Goal: Task Accomplishment & Management: Manage account settings

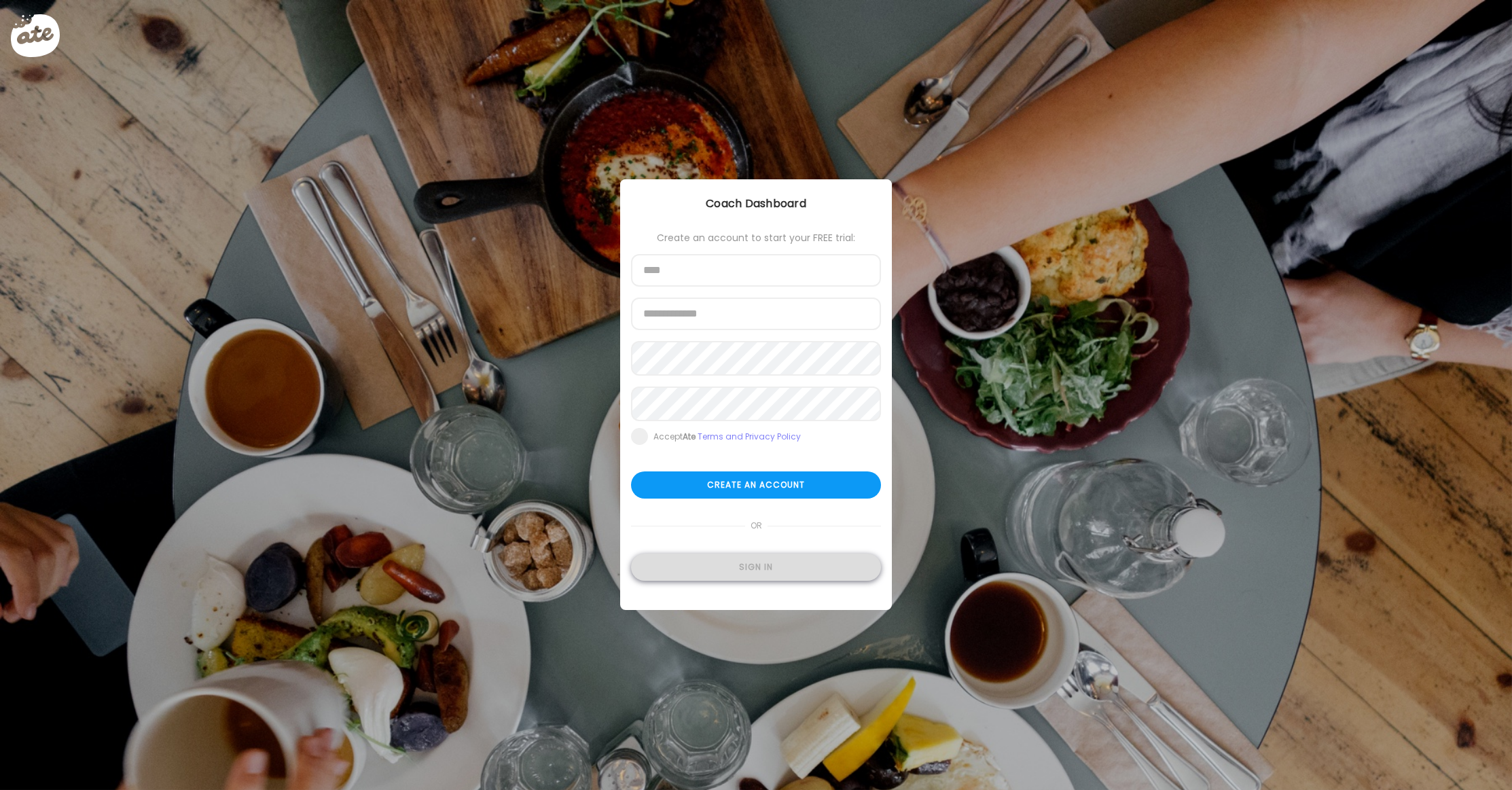
click at [722, 571] on div "Sign in" at bounding box center [756, 567] width 250 height 27
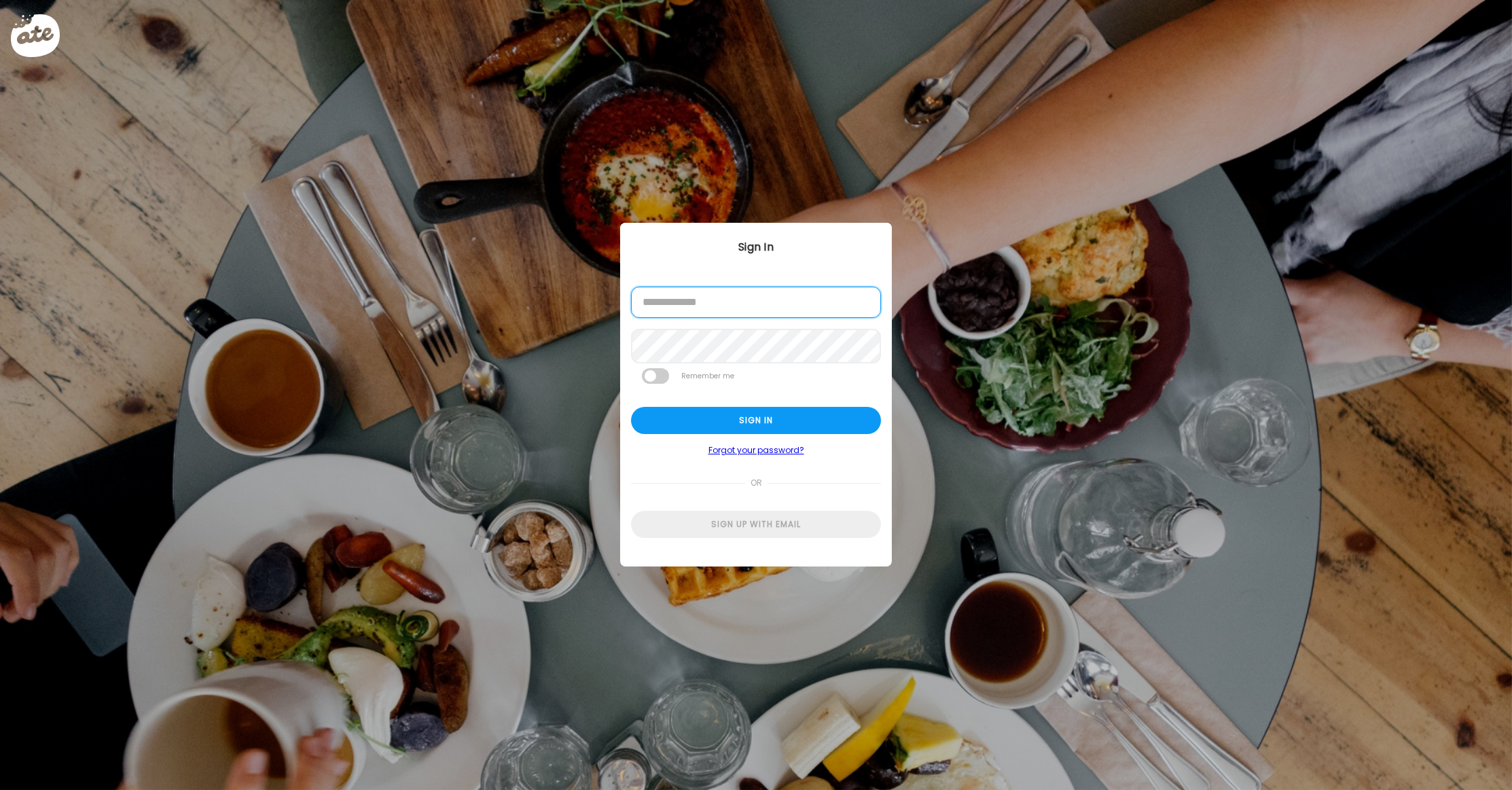
type input "**********"
click at [736, 424] on div "Sign in" at bounding box center [756, 420] width 250 height 27
type input "*****"
type input "**********"
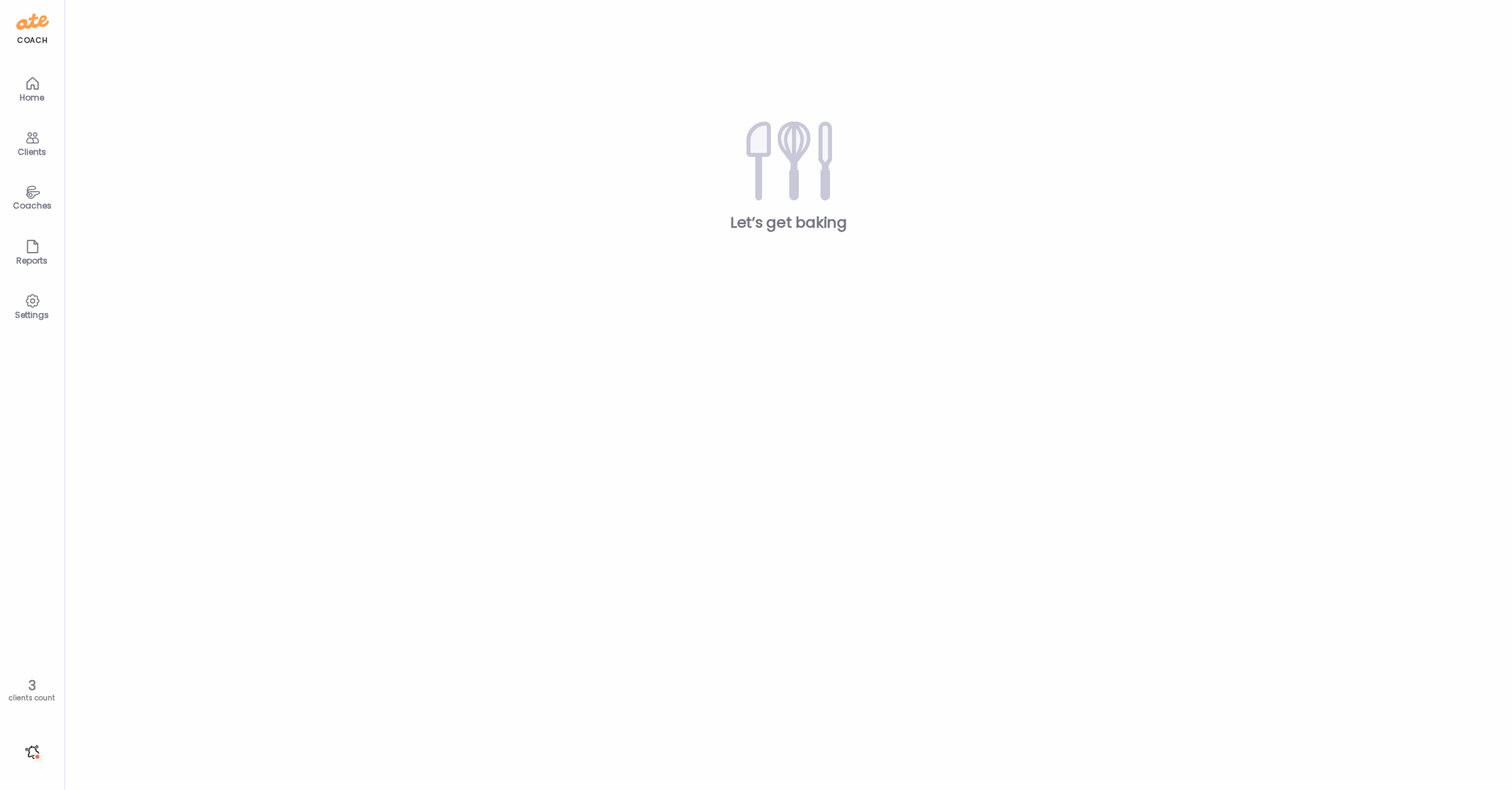
click at [38, 140] on icon at bounding box center [32, 138] width 13 height 11
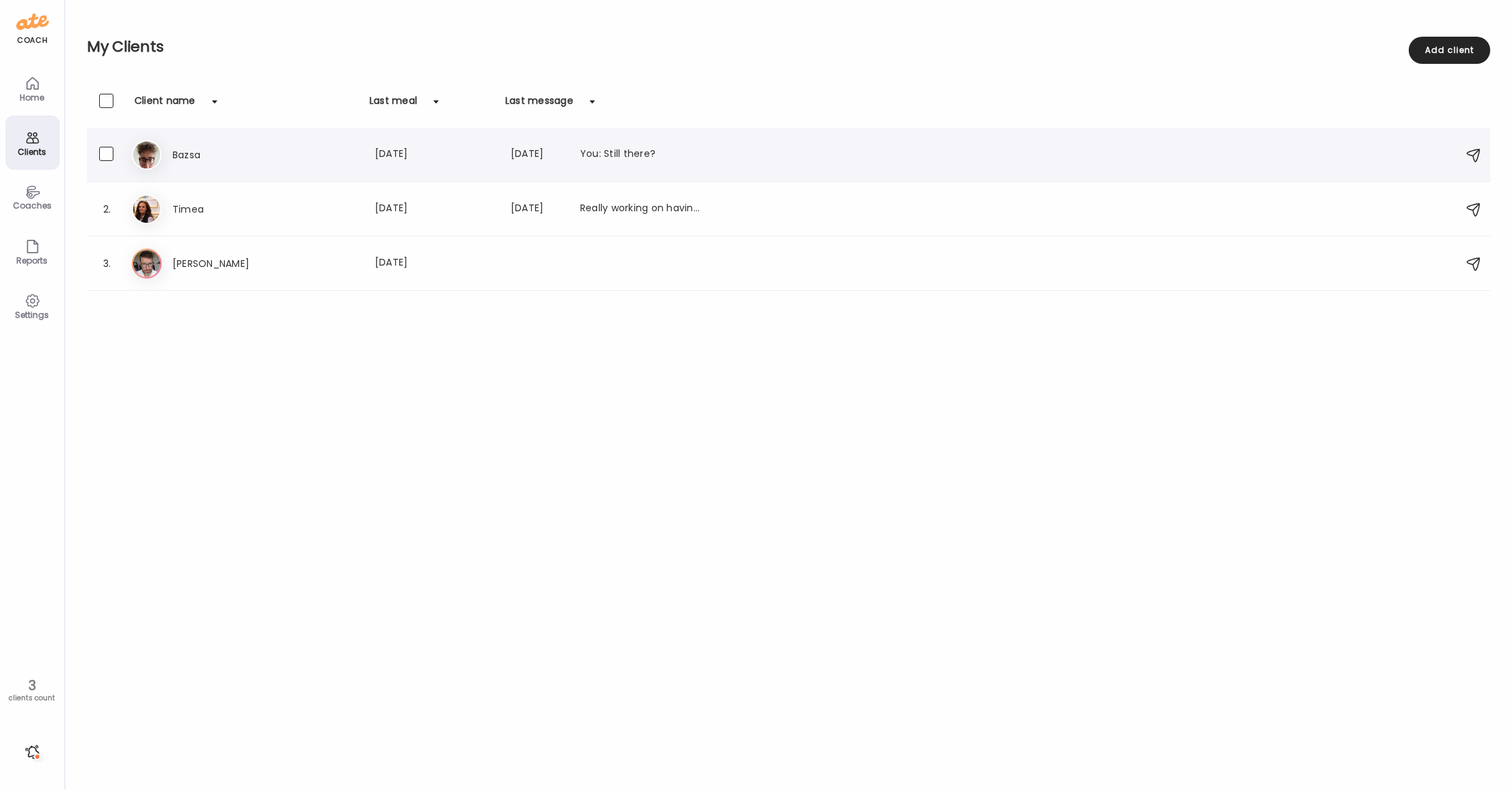
click at [182, 149] on h3 "Bazsa" at bounding box center [232, 155] width 119 height 16
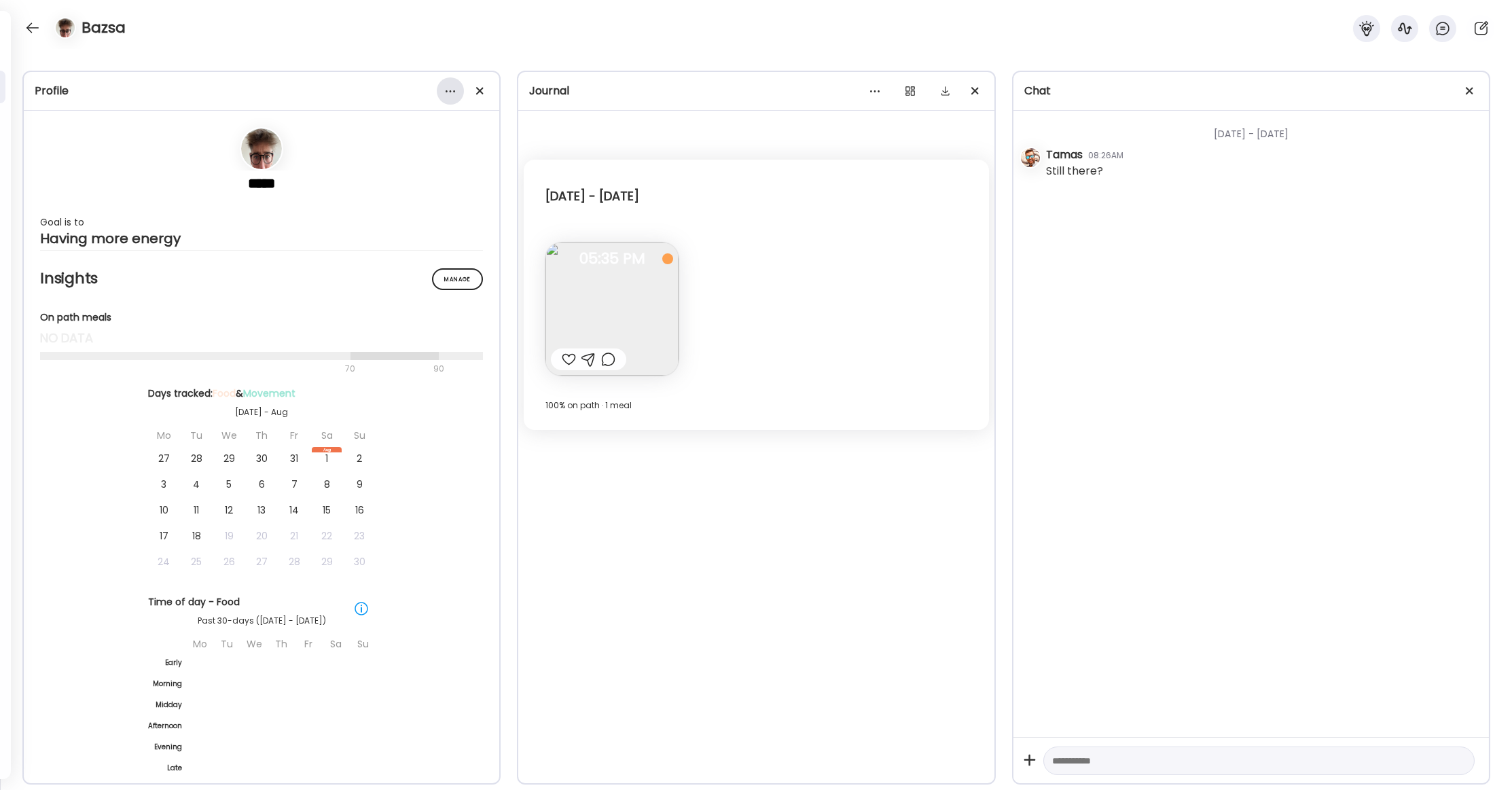
click at [448, 92] on div at bounding box center [450, 91] width 27 height 27
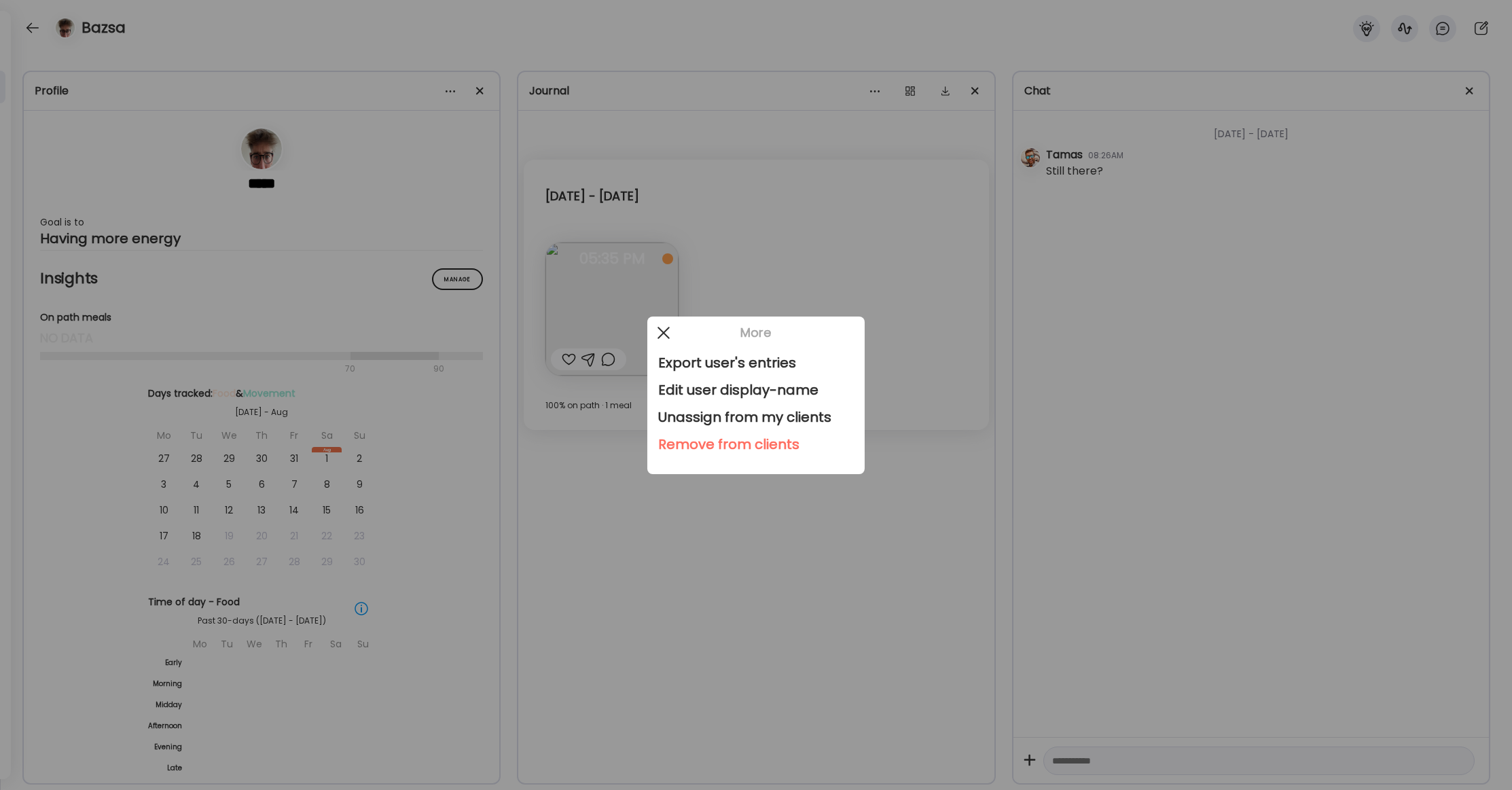
click at [663, 331] on span at bounding box center [663, 331] width 12 height 12
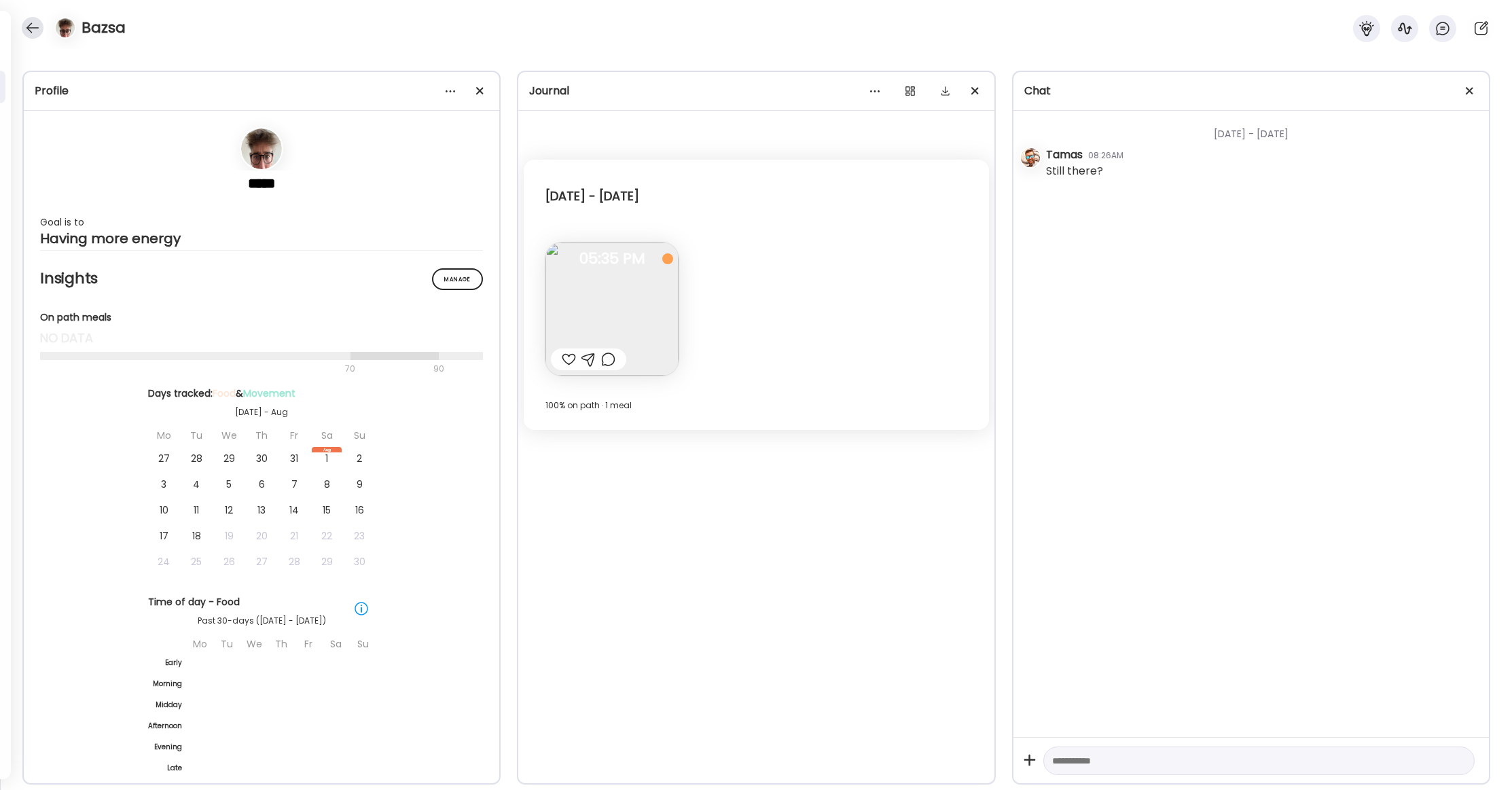
click at [31, 23] on div at bounding box center [33, 28] width 22 height 22
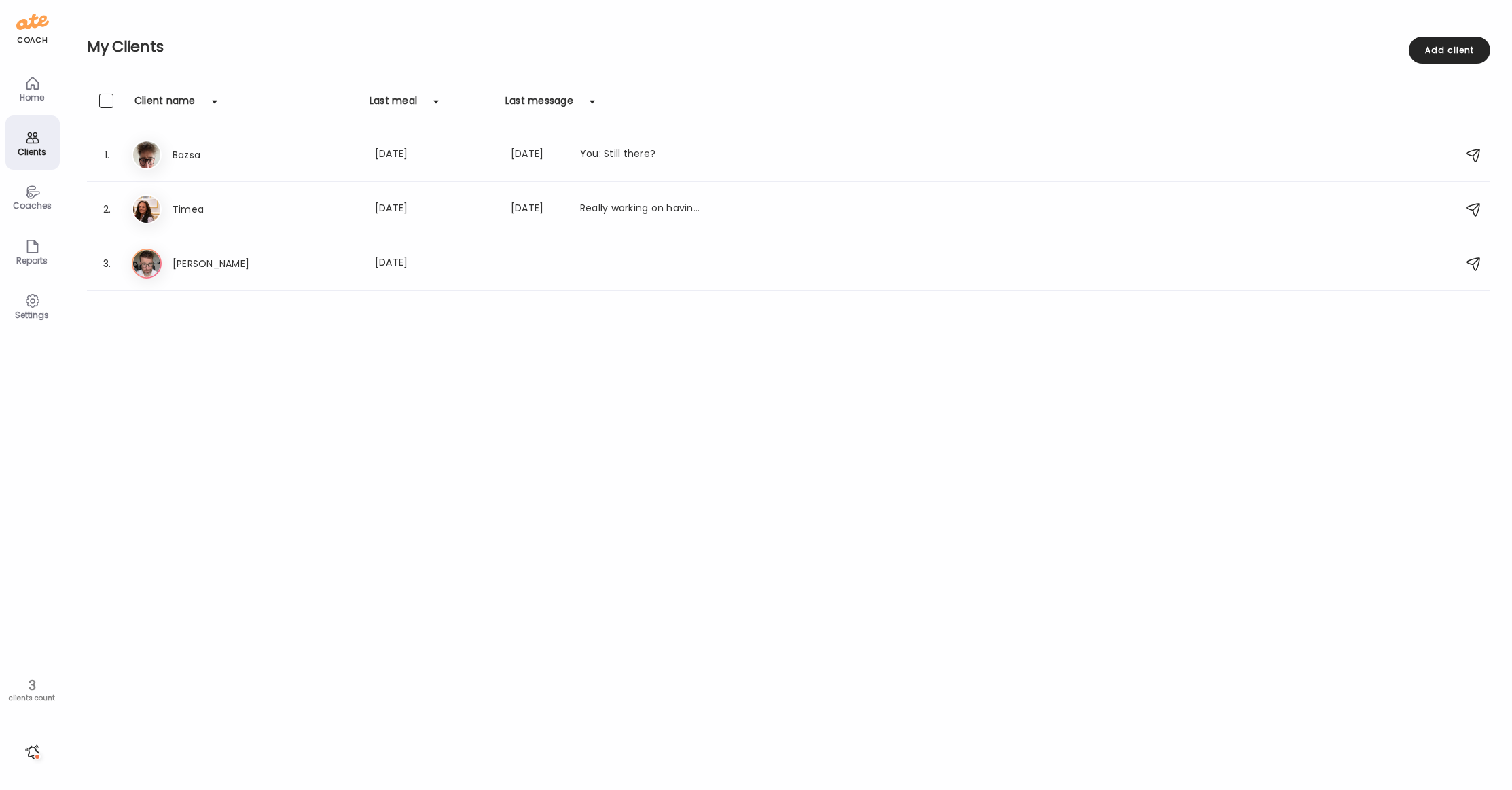
click at [27, 317] on div "Settings" at bounding box center [32, 314] width 49 height 9
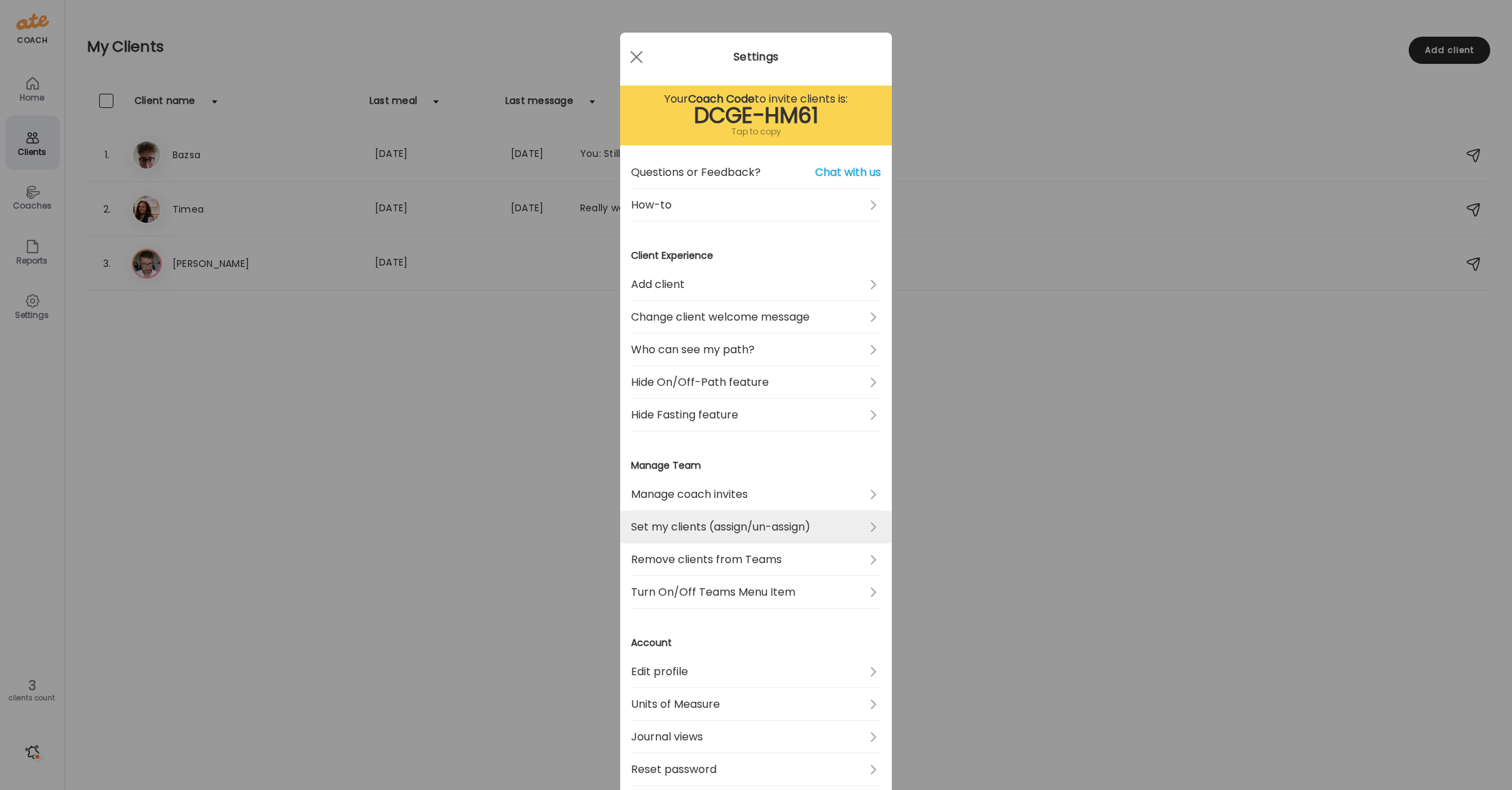
click at [849, 523] on link "Set my clients (assign/un-assign)" at bounding box center [756, 527] width 250 height 33
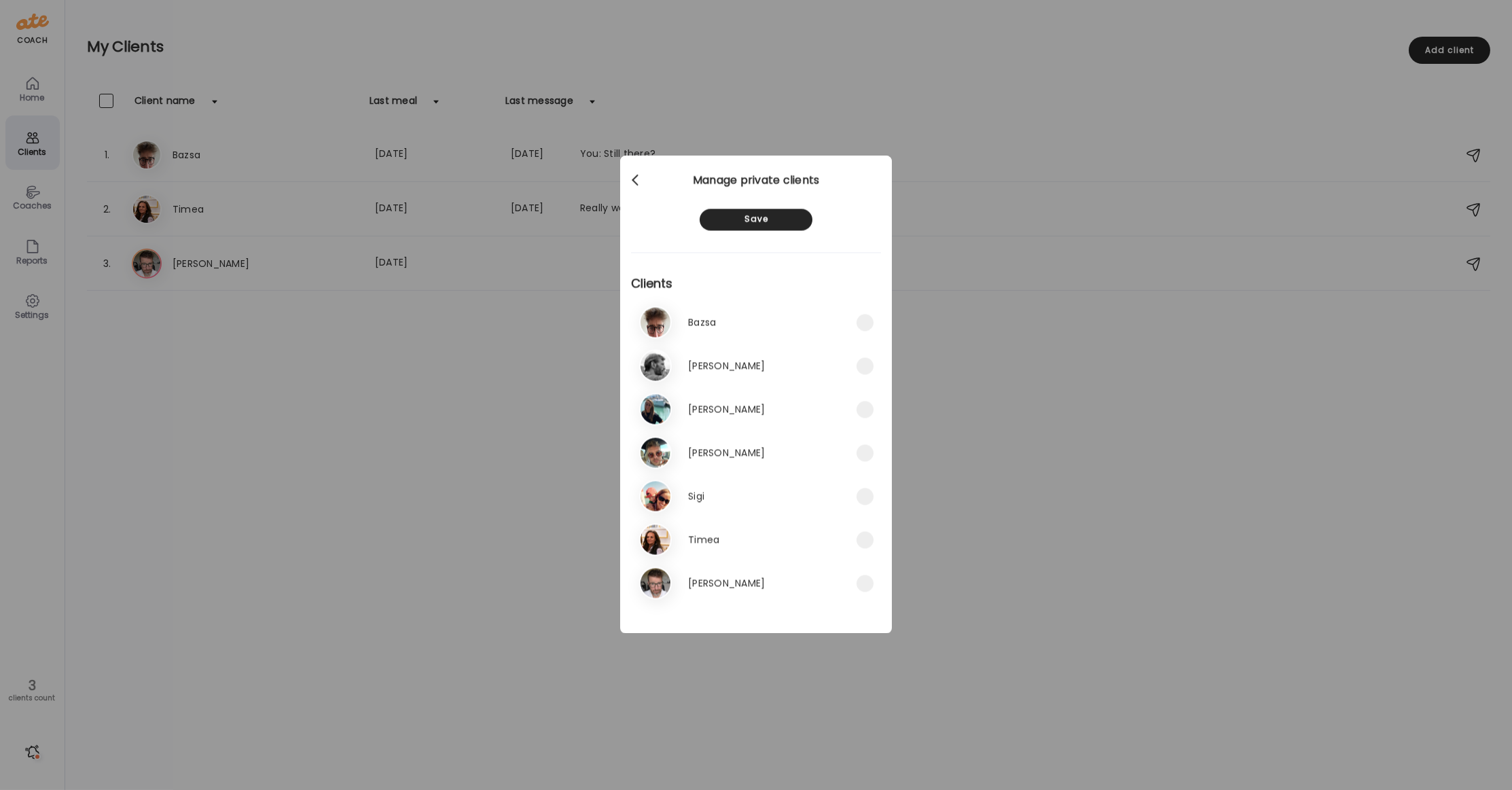
click at [640, 185] on div at bounding box center [636, 180] width 27 height 27
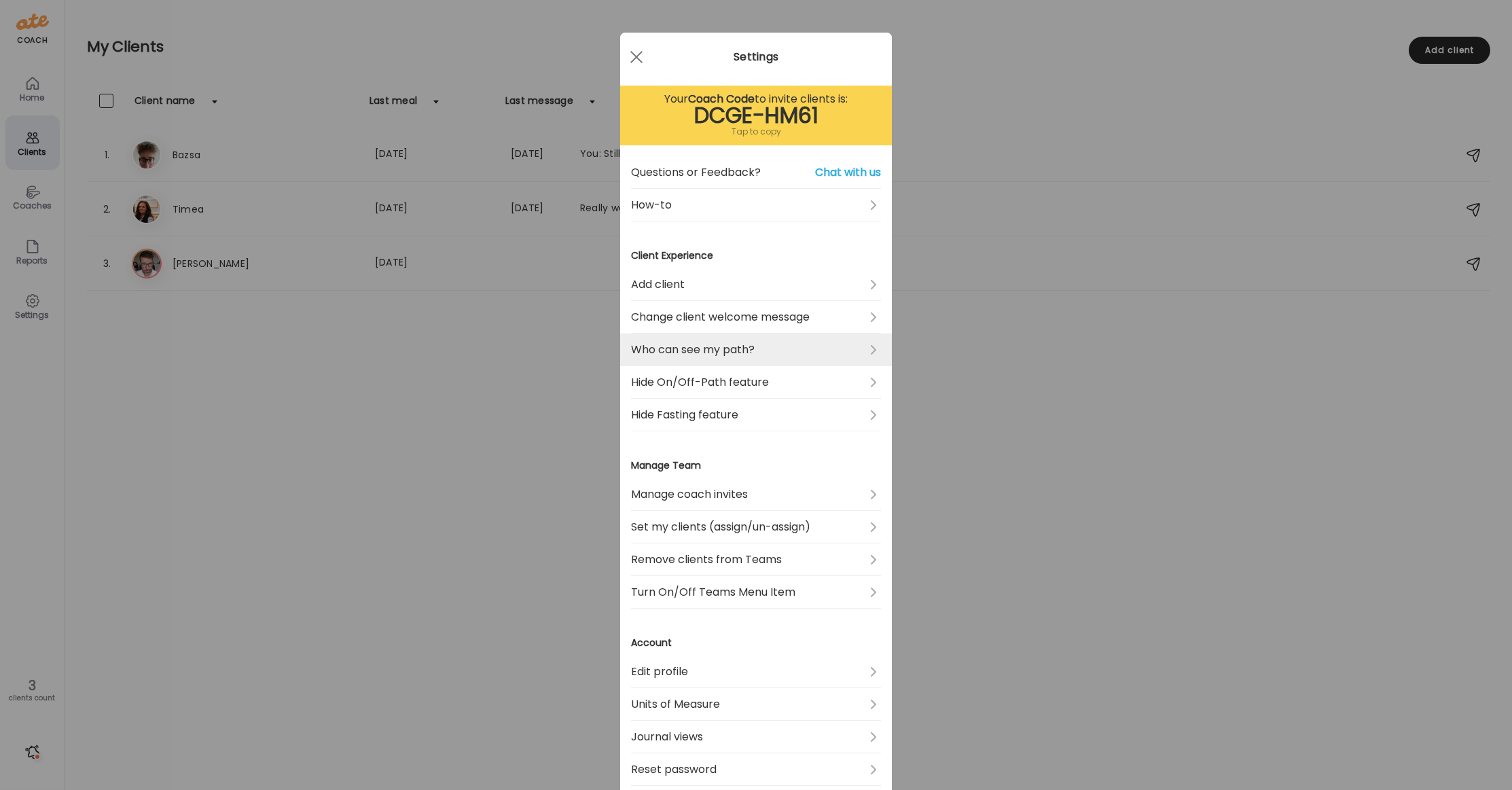
click at [783, 338] on link "Who can see my path?" at bounding box center [756, 350] width 250 height 33
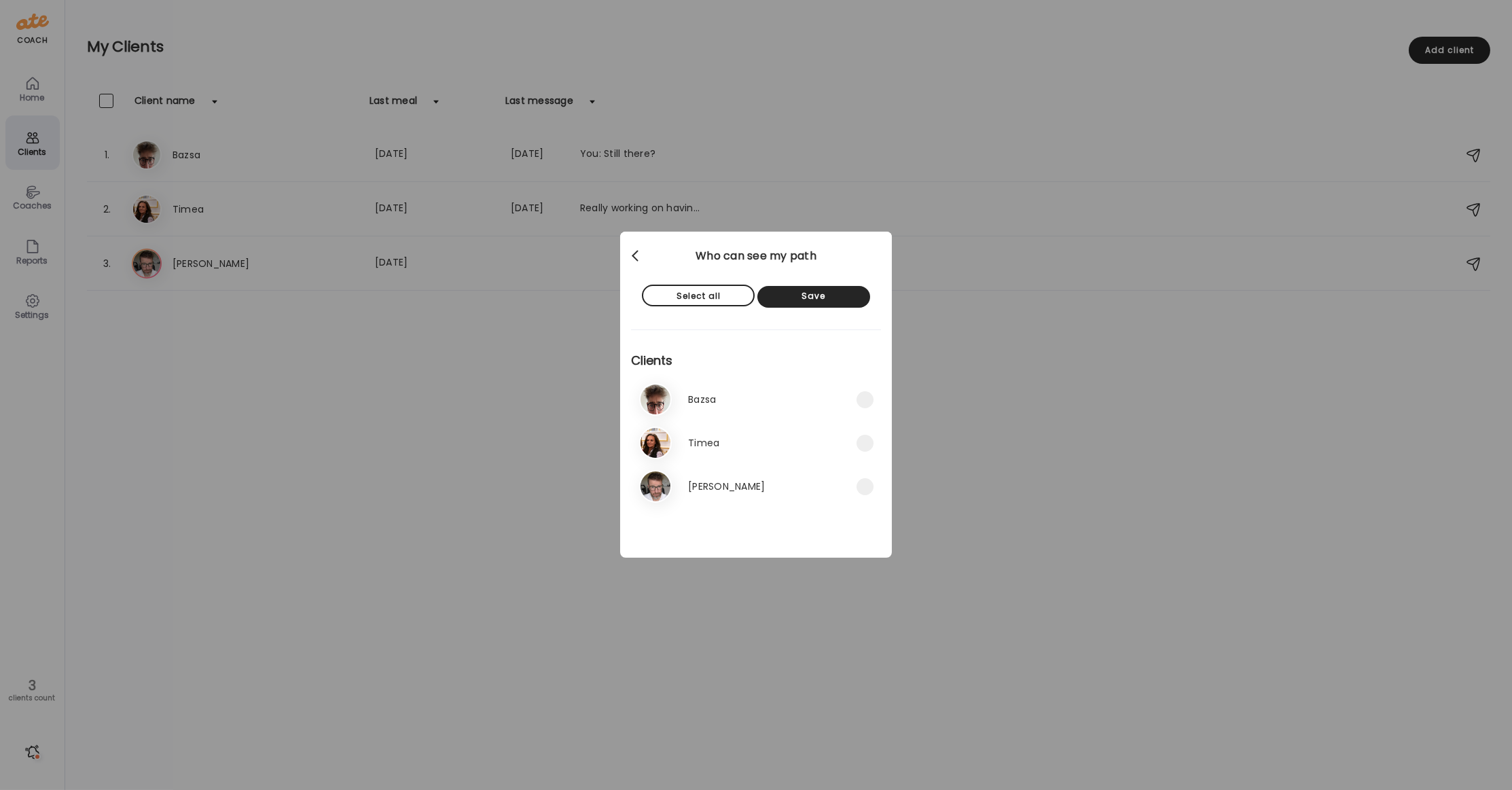
click at [634, 253] on span at bounding box center [635, 253] width 7 height 7
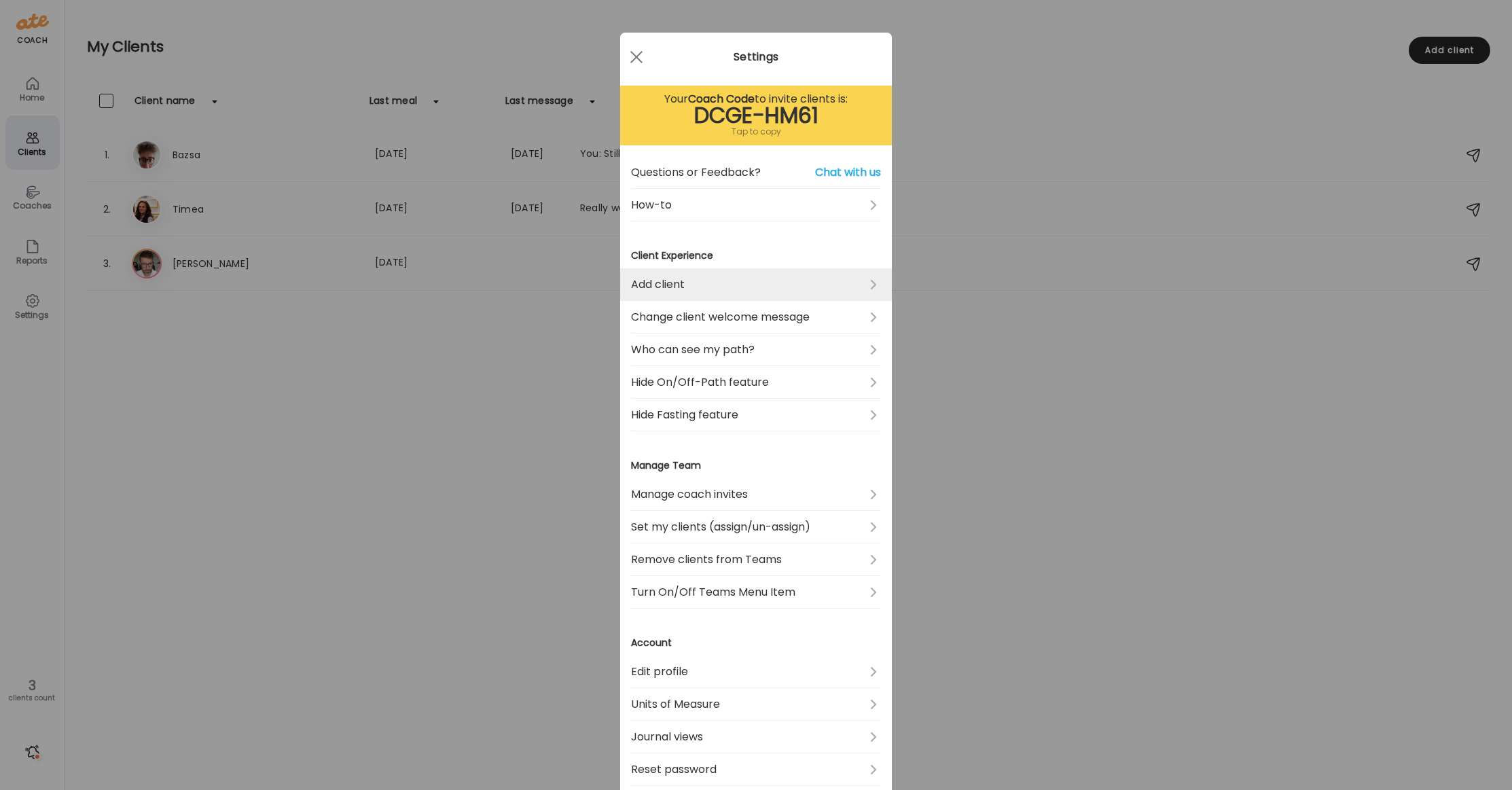
click at [720, 287] on link "Add client" at bounding box center [756, 285] width 250 height 33
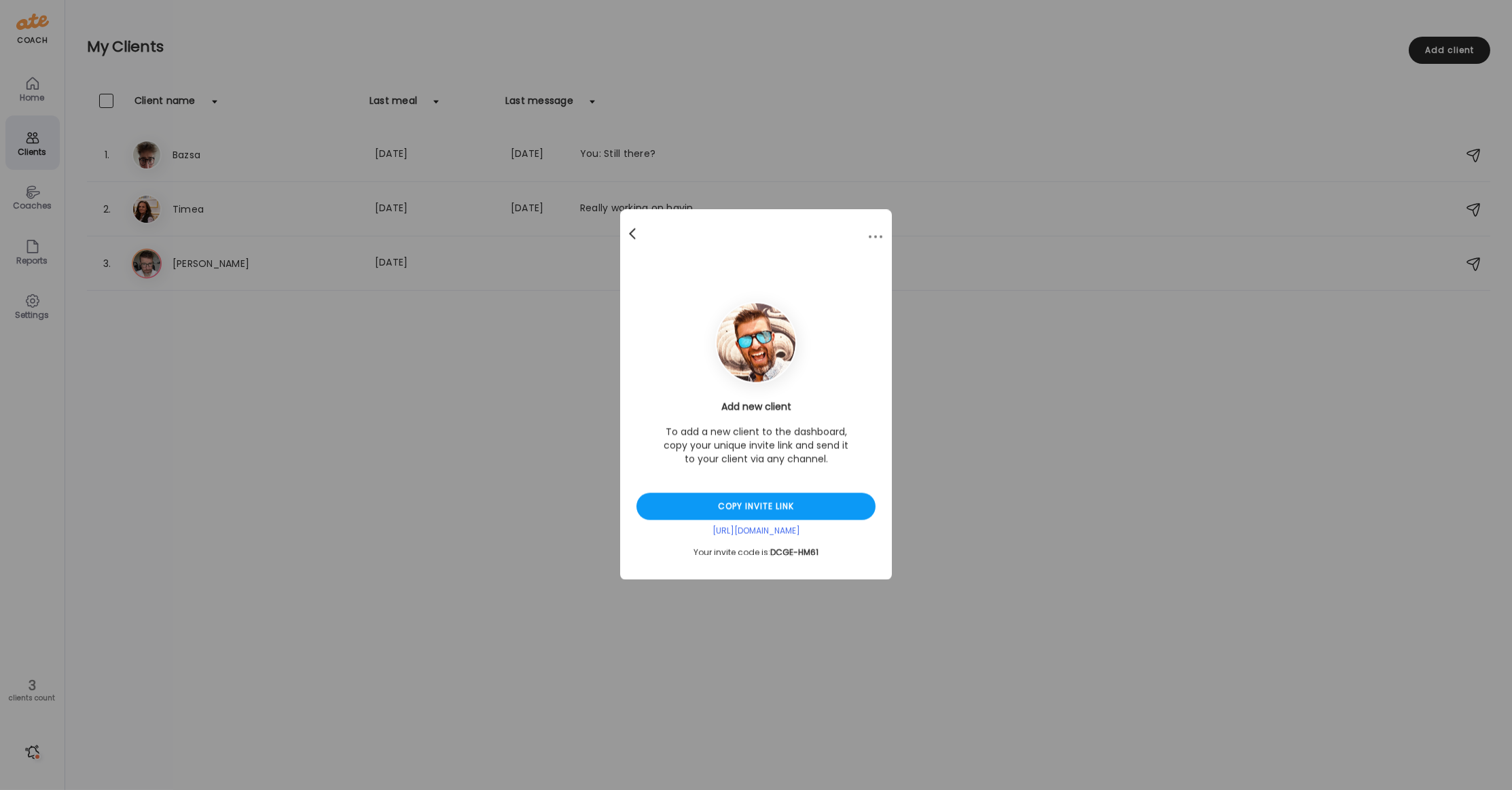
click at [634, 230] on div at bounding box center [634, 234] width 27 height 27
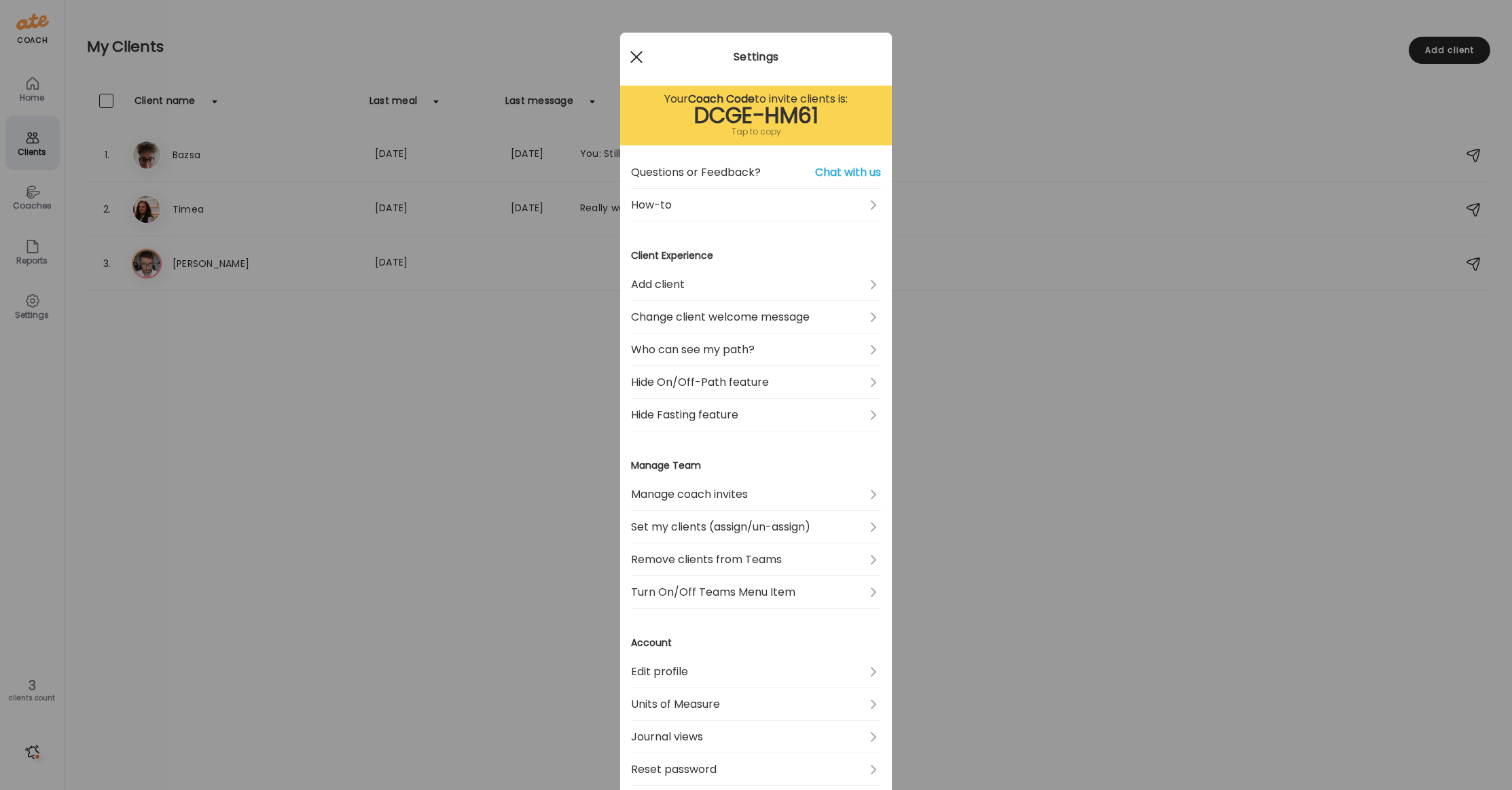
click at [635, 56] on span at bounding box center [636, 57] width 12 height 12
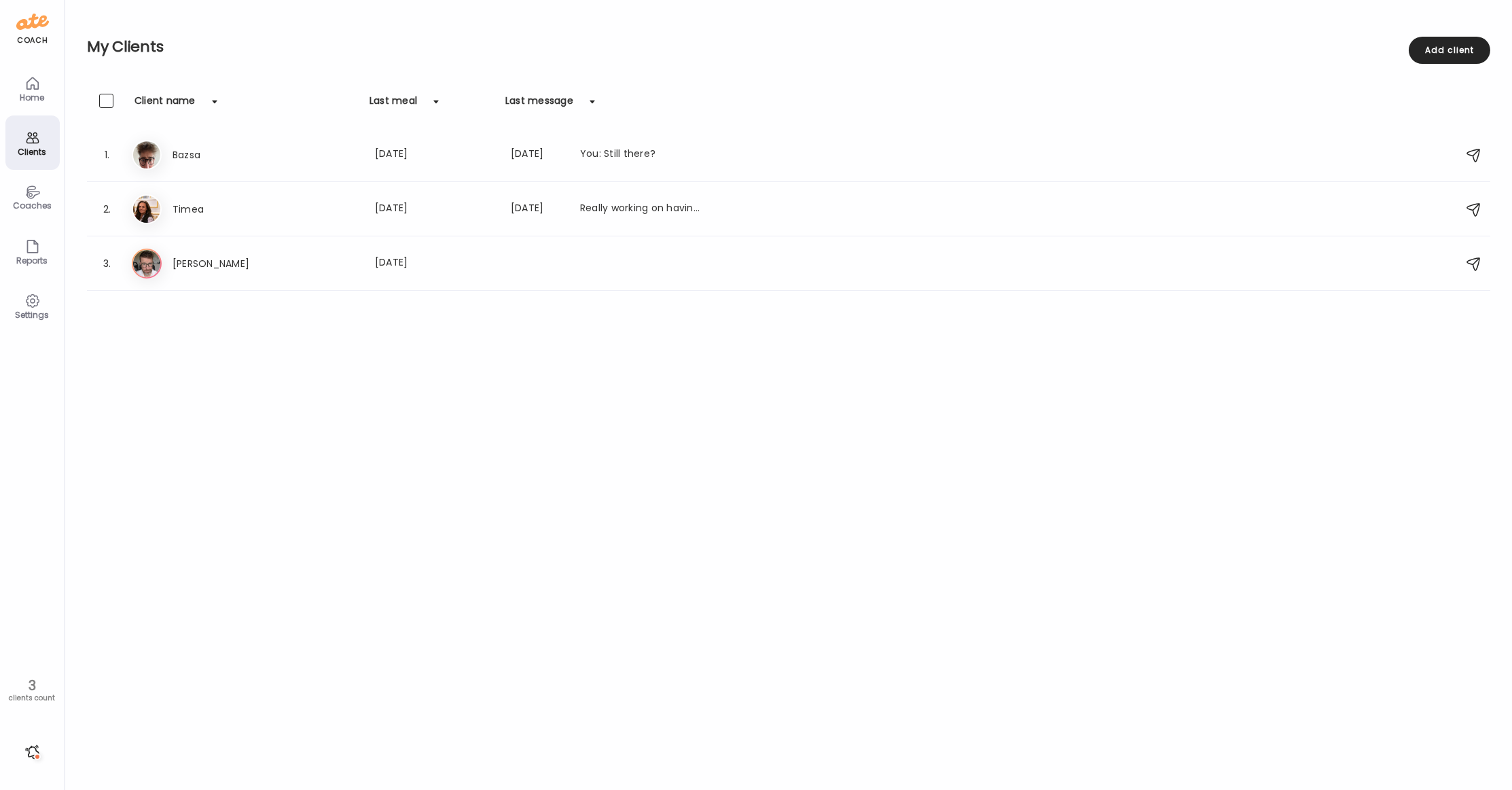
click at [951, 446] on div "Clients Client name Last meal Last message 1. [PERSON_NAME] Last meal: [DATE] L…" at bounding box center [788, 439] width 1403 height 692
